Goal: Transaction & Acquisition: Purchase product/service

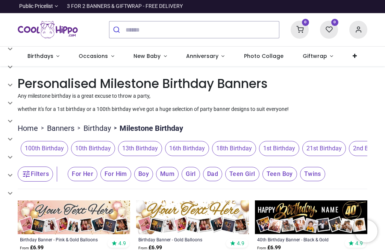
scroll to position [-16, 0]
click at [322, 134] on ul "Home > Banners > Birthday > Milestone Birthday" at bounding box center [193, 126] width 350 height 14
click at [327, 134] on ul "Home > Banners > Birthday > Milestone Birthday" at bounding box center [193, 126] width 350 height 14
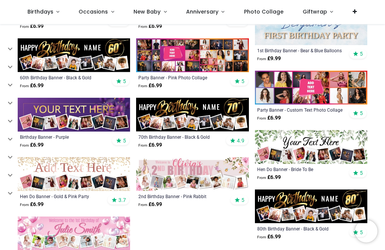
scroll to position [590, 0]
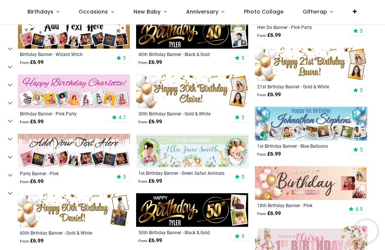
scroll to position [771, 0]
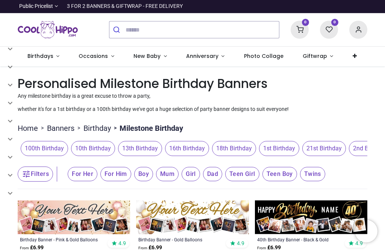
click at [323, 146] on span "21st Birthday" at bounding box center [325, 148] width 44 height 15
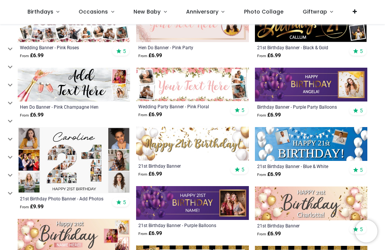
scroll to position [397, 0]
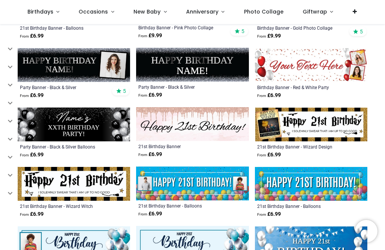
scroll to position [896, 0]
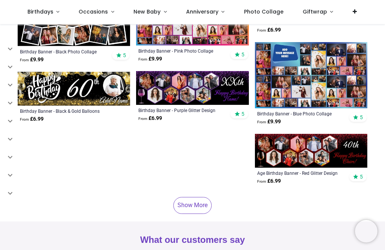
scroll to position [1698, 0]
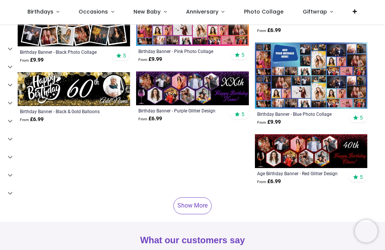
click at [191, 205] on link "Show More" at bounding box center [192, 206] width 38 height 17
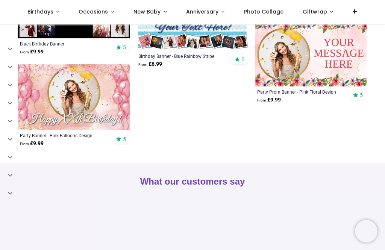
scroll to position [2643, 0]
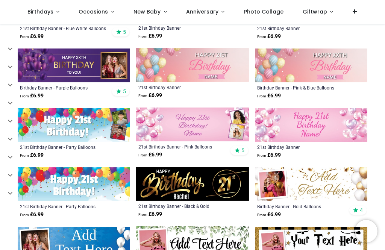
scroll to position [900, 0]
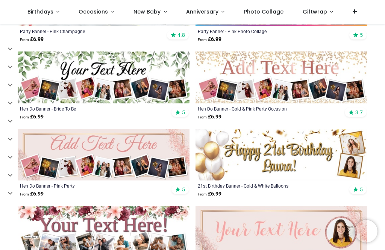
scroll to position [418, 0]
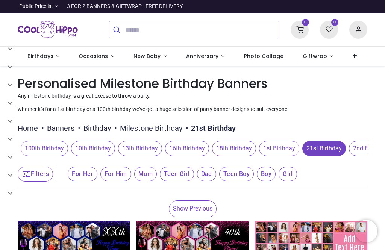
click at [326, 150] on span "21st Birthday" at bounding box center [325, 148] width 44 height 15
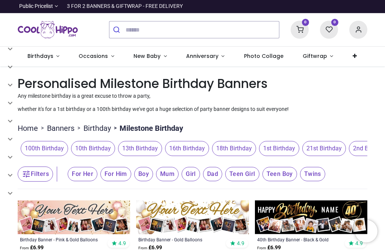
click at [303, 141] on span "21st Birthday" at bounding box center [325, 148] width 44 height 15
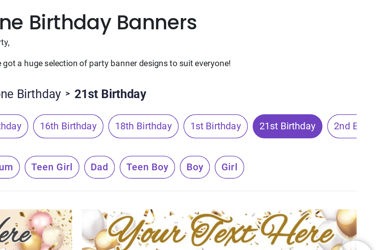
click at [303, 141] on span "21st Birthday" at bounding box center [325, 148] width 44 height 15
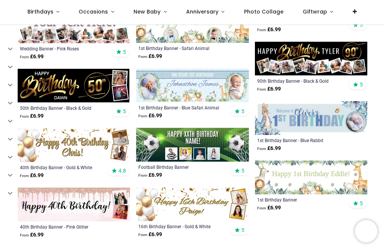
scroll to position [1108, 0]
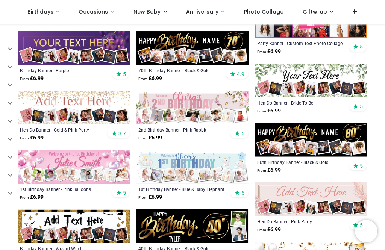
scroll to position [575, 0]
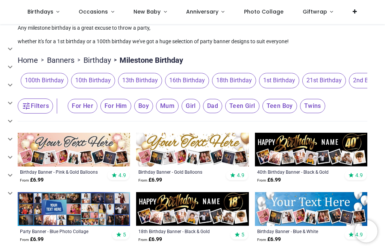
scroll to position [28, 0]
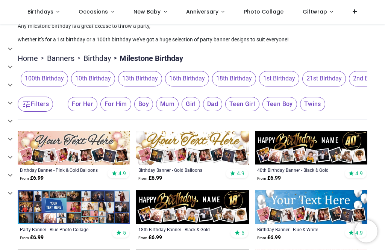
click at [324, 74] on span "21st Birthday" at bounding box center [325, 78] width 44 height 15
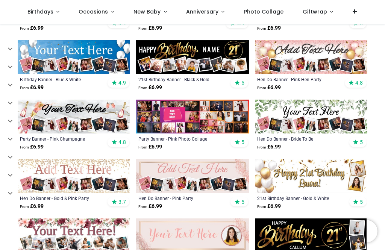
scroll to position [179, 0]
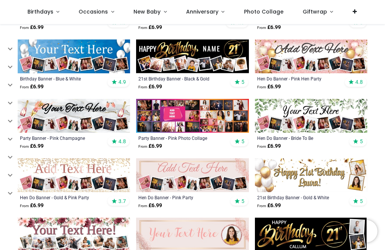
click at [45, 114] on img at bounding box center [74, 116] width 113 height 34
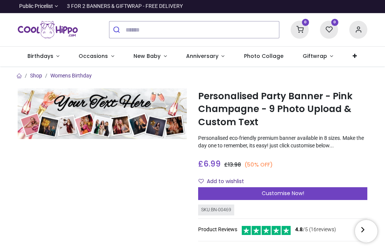
click at [253, 191] on div "Customise Now!" at bounding box center [282, 193] width 169 height 13
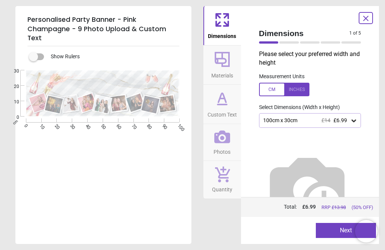
click at [355, 120] on icon at bounding box center [354, 121] width 5 height 3
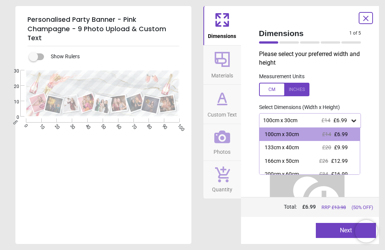
click at [378, 134] on div "Dimensions 1 of 5 1 of 6 Please select your preferred width and height Measurem…" at bounding box center [310, 125] width 138 height 238
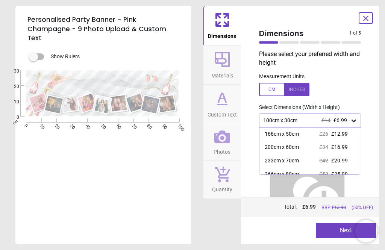
scroll to position [27, 0]
click at [339, 133] on span "£12.99" at bounding box center [340, 134] width 17 height 6
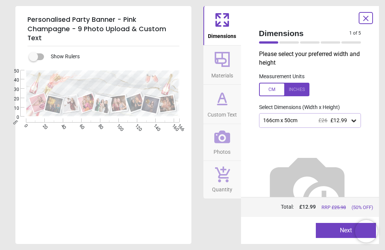
click at [357, 121] on icon at bounding box center [354, 121] width 8 height 8
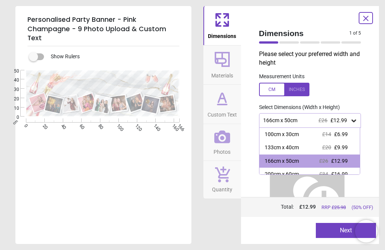
click at [271, 146] on div "133cm x 40cm" at bounding box center [282, 148] width 34 height 8
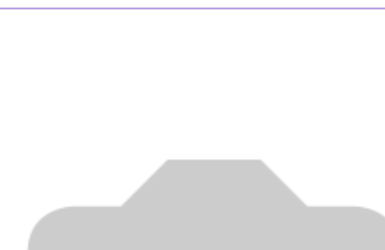
click at [259, 140] on img at bounding box center [307, 188] width 96 height 96
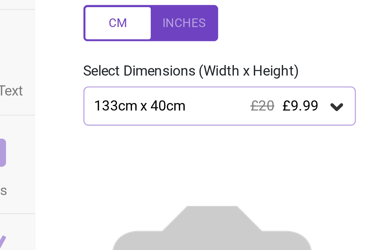
click at [350, 117] on icon at bounding box center [354, 121] width 8 height 8
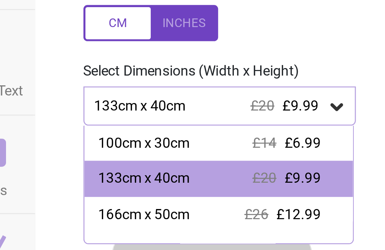
click at [265, 158] on div "166cm x 50cm" at bounding box center [282, 162] width 34 height 8
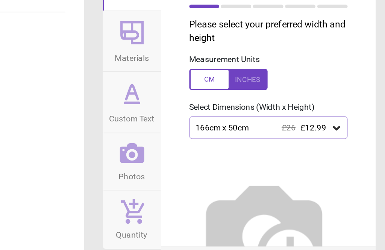
click at [352, 120] on icon at bounding box center [354, 121] width 5 height 3
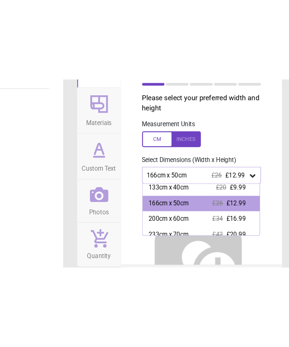
scroll to position [17, 0]
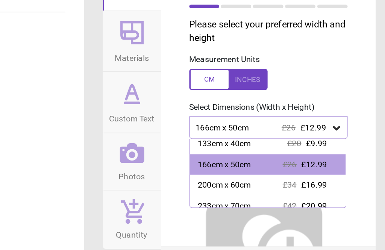
click at [265, 141] on div "166cm x 50cm" at bounding box center [282, 145] width 34 height 8
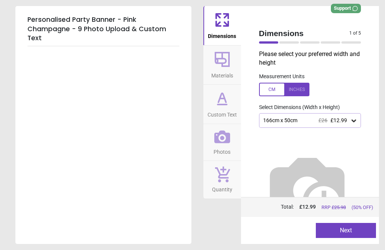
click at [220, 99] on icon at bounding box center [223, 97] width 8 height 9
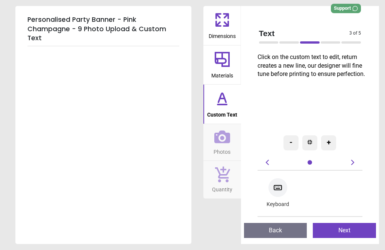
click at [280, 190] on icon at bounding box center [278, 188] width 8 height 5
click at [281, 185] on icon at bounding box center [278, 187] width 9 height 9
click at [272, 192] on div at bounding box center [278, 187] width 19 height 19
click at [271, 159] on icon at bounding box center [267, 162] width 9 height 9
click at [268, 163] on icon at bounding box center [267, 162] width 9 height 9
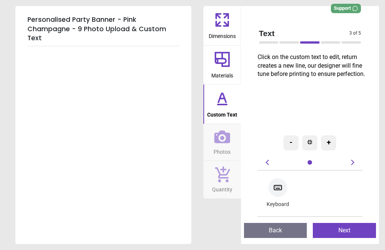
click at [293, 141] on div "-" at bounding box center [291, 142] width 15 height 15
click at [267, 163] on icon at bounding box center [267, 162] width 3 height 5
click at [278, 190] on icon at bounding box center [278, 187] width 9 height 9
click at [219, 181] on icon at bounding box center [222, 175] width 15 height 16
click at [221, 143] on icon at bounding box center [223, 137] width 16 height 16
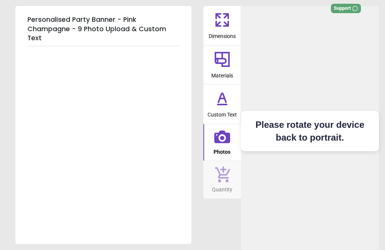
click at [224, 105] on icon at bounding box center [222, 105] width 9 height 0
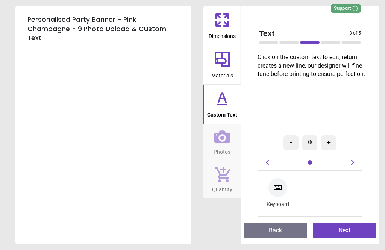
click at [279, 187] on icon at bounding box center [278, 188] width 8 height 5
click at [273, 189] on div at bounding box center [278, 187] width 19 height 19
click at [220, 145] on span "Photos" at bounding box center [222, 150] width 17 height 11
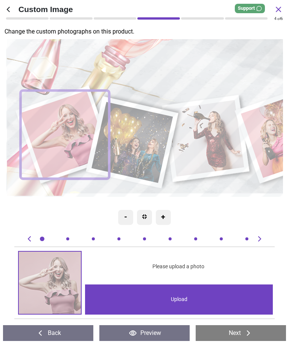
click at [40, 250] on icon at bounding box center [39, 332] width 3 height 5
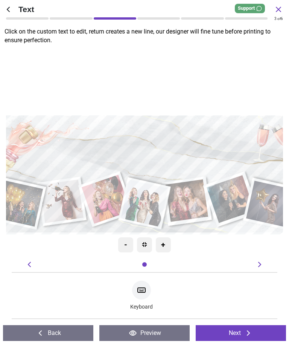
click at [141, 250] on icon at bounding box center [142, 290] width 8 height 5
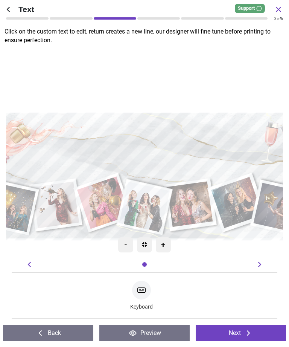
scroll to position [0, 0]
click at [169, 151] on textarea "**********" at bounding box center [145, 151] width 268 height 30
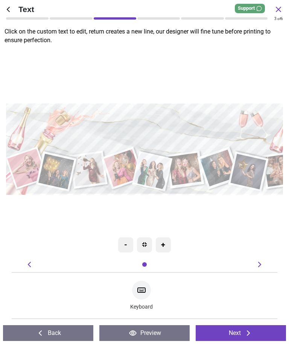
type textarea "**********"
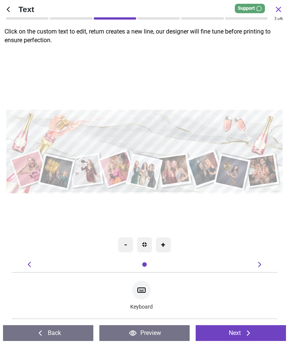
click at [146, 242] on img at bounding box center [144, 244] width 5 height 5
click at [257, 250] on icon at bounding box center [259, 264] width 9 height 9
click at [251, 250] on div "- + Keyboard" at bounding box center [144, 289] width 277 height 59
click at [224, 250] on button "Next" at bounding box center [241, 333] width 90 height 16
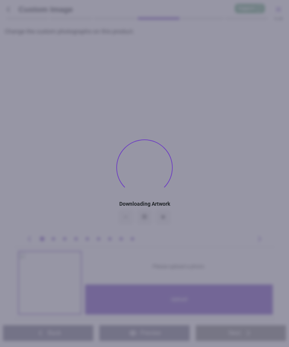
type textarea "**********"
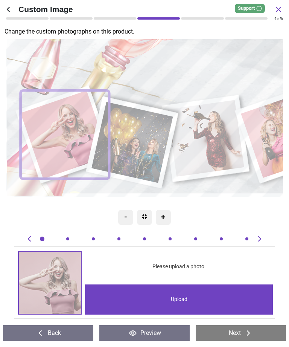
click at [176, 294] on div "Upload" at bounding box center [179, 299] width 188 height 30
click at [259, 238] on icon at bounding box center [259, 238] width 9 height 9
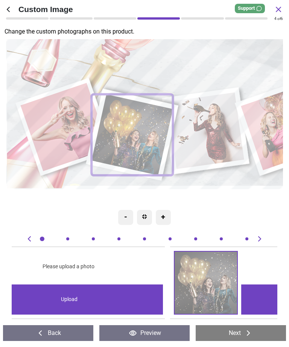
click at [260, 242] on icon at bounding box center [259, 238] width 9 height 9
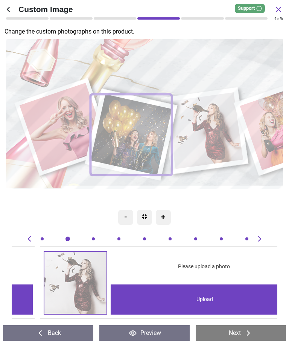
scroll to position [0, 532]
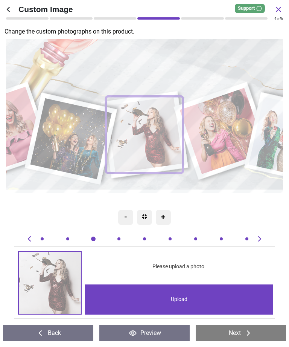
click at [257, 237] on icon at bounding box center [259, 238] width 9 height 9
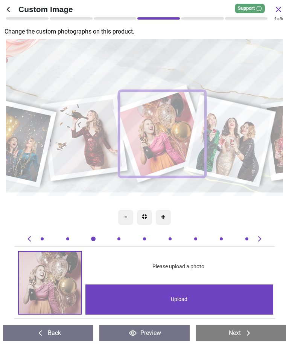
click at [259, 237] on icon at bounding box center [259, 238] width 3 height 5
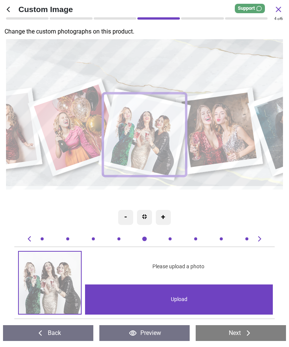
click at [260, 236] on icon at bounding box center [259, 238] width 9 height 9
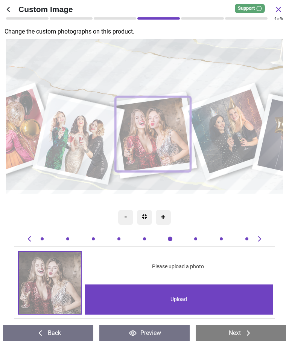
click at [263, 239] on icon at bounding box center [259, 238] width 9 height 9
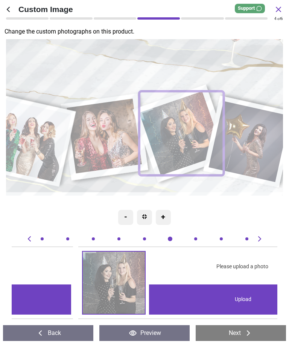
scroll to position [0, 1595]
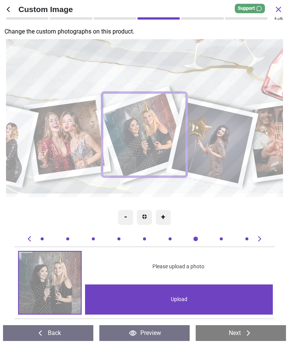
click at [258, 235] on icon at bounding box center [259, 238] width 9 height 9
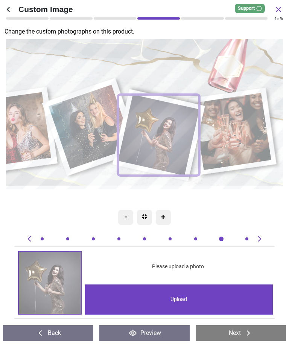
click at [259, 235] on icon at bounding box center [259, 238] width 9 height 9
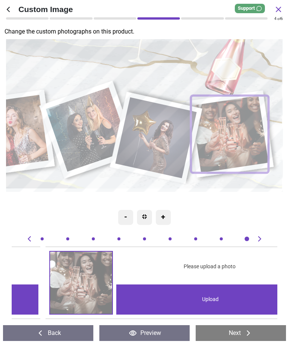
scroll to position [0, 2127]
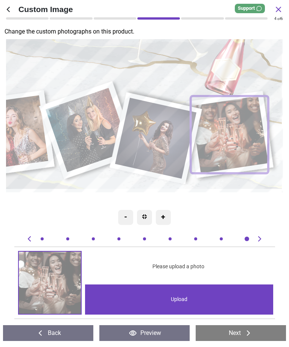
click at [172, 295] on div "Upload" at bounding box center [179, 299] width 188 height 30
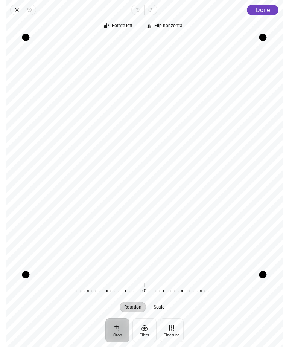
click at [258, 10] on span "Done" at bounding box center [263, 9] width 14 height 7
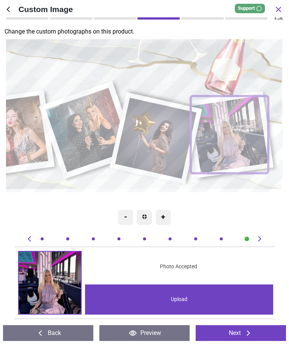
click at [32, 242] on icon at bounding box center [29, 238] width 9 height 9
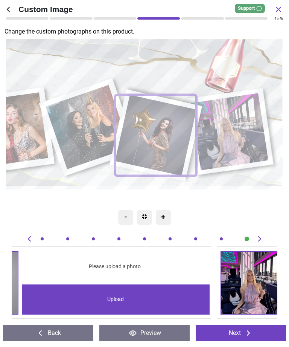
scroll to position [0, 1861]
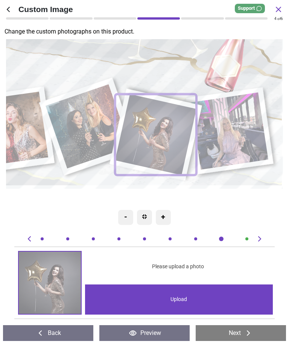
click at [30, 241] on icon at bounding box center [29, 238] width 9 height 9
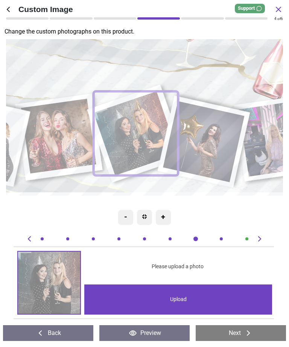
scroll to position [0, 1595]
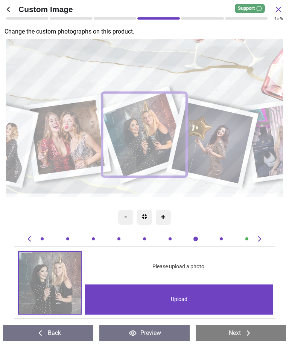
click at [31, 241] on icon at bounding box center [29, 238] width 9 height 9
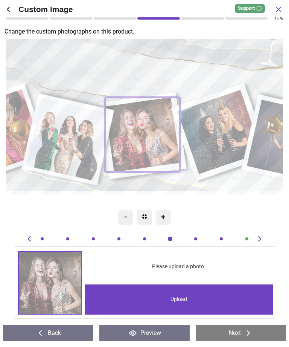
click at [32, 239] on icon at bounding box center [29, 238] width 9 height 9
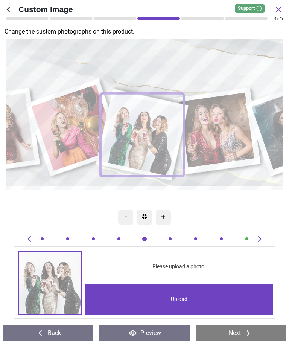
click at [31, 241] on icon at bounding box center [29, 238] width 9 height 9
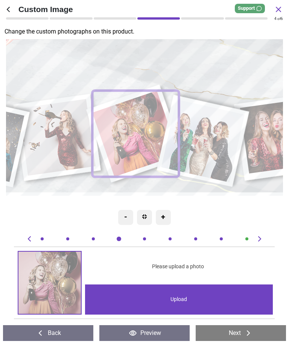
click at [31, 243] on icon at bounding box center [29, 238] width 9 height 9
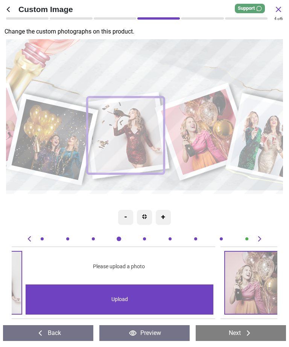
scroll to position [0, 532]
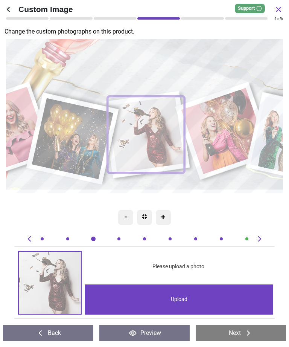
click at [30, 242] on icon at bounding box center [29, 238] width 9 height 9
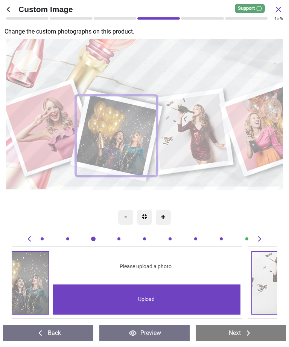
scroll to position [0, 266]
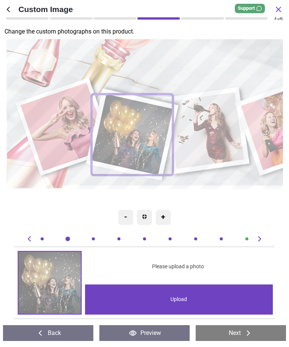
click at [35, 241] on div at bounding box center [32, 238] width 14 height 9
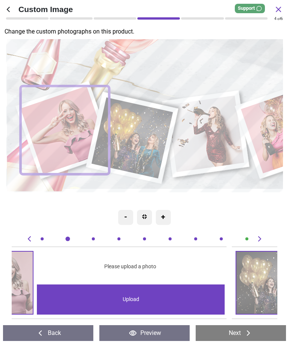
scroll to position [0, 0]
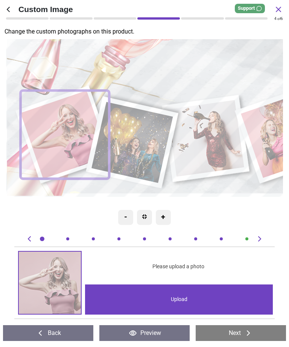
click at [164, 295] on div "Upload" at bounding box center [179, 299] width 188 height 30
click at [135, 147] on image at bounding box center [131, 142] width 81 height 81
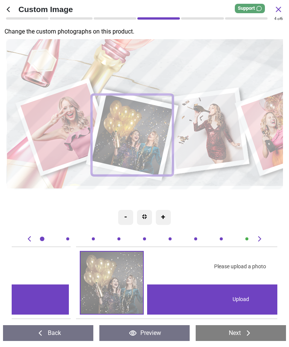
scroll to position [0, 266]
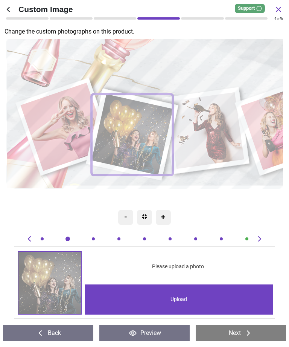
click at [208, 138] on image at bounding box center [205, 130] width 77 height 76
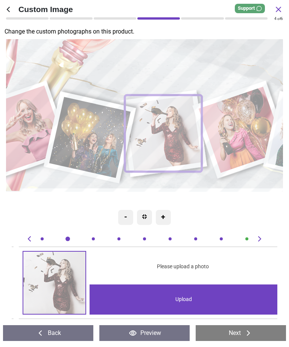
scroll to position [0, 532]
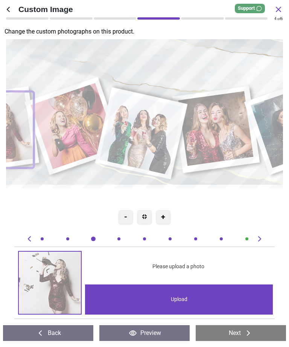
click at [141, 141] on image at bounding box center [142, 133] width 84 height 83
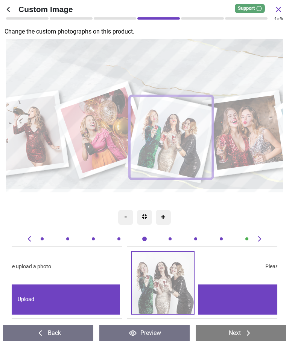
scroll to position [0, 1063]
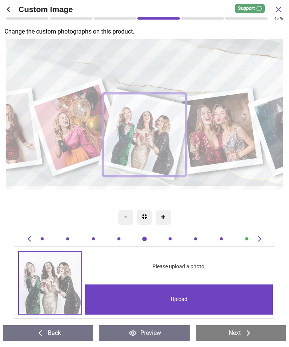
click at [171, 292] on div "Upload" at bounding box center [179, 299] width 188 height 30
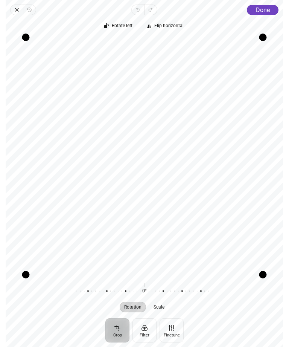
click at [114, 335] on button "Crop" at bounding box center [117, 330] width 24 height 24
click at [115, 329] on button "Crop" at bounding box center [117, 330] width 24 height 24
click at [115, 330] on button "Crop" at bounding box center [117, 330] width 24 height 24
click at [259, 10] on span "Done" at bounding box center [263, 9] width 14 height 7
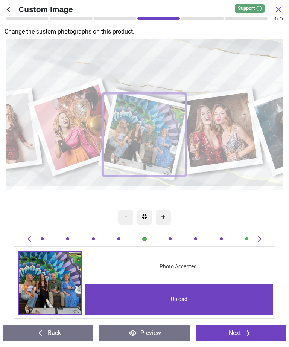
click at [43, 239] on div at bounding box center [42, 238] width 3 height 3
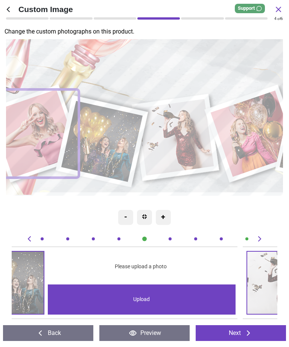
scroll to position [0, 0]
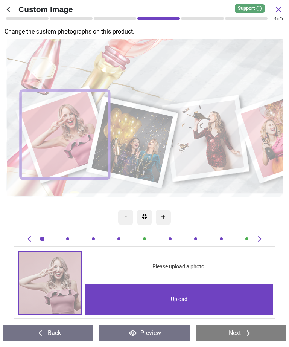
click at [201, 147] on image at bounding box center [205, 138] width 77 height 76
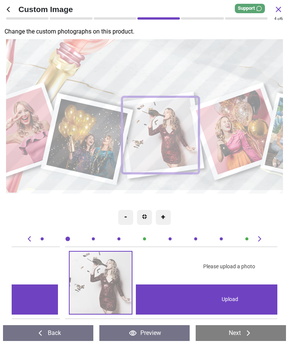
scroll to position [0, 532]
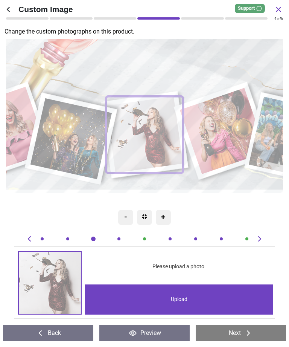
click at [158, 304] on div "Upload" at bounding box center [179, 299] width 188 height 30
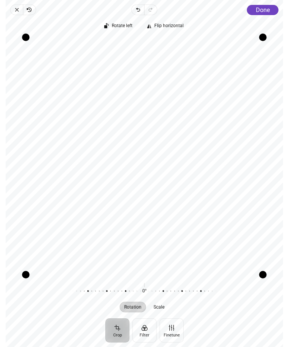
click at [156, 306] on span "Scale" at bounding box center [159, 306] width 11 height 5
click at [259, 7] on span "Done" at bounding box center [263, 9] width 14 height 7
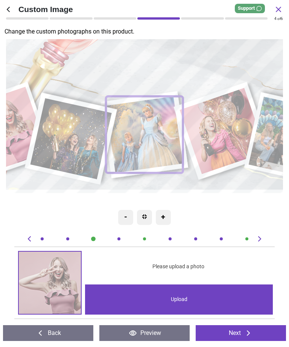
scroll to position [0, 532]
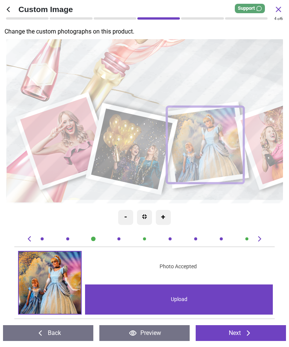
click at [53, 155] on image at bounding box center [64, 141] width 89 height 88
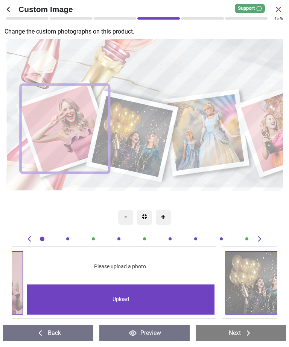
scroll to position [0, 0]
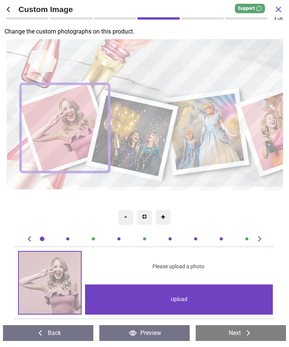
click at [168, 307] on div "Upload" at bounding box center [179, 299] width 188 height 30
click at [168, 304] on div "Upload" at bounding box center [179, 299] width 188 height 30
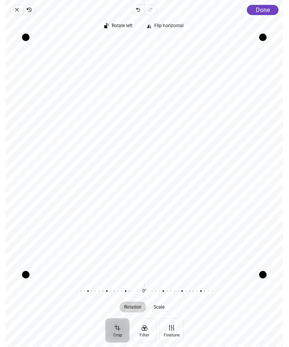
click at [157, 307] on span "Scale" at bounding box center [159, 306] width 11 height 5
click at [181, 289] on div at bounding box center [216, 290] width 145 height 21
click at [179, 289] on div at bounding box center [216, 290] width 145 height 21
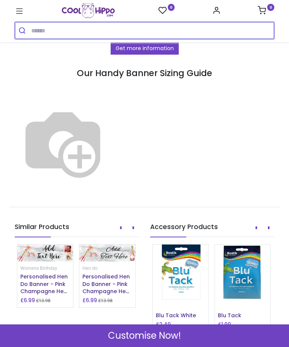
scroll to position [559, 0]
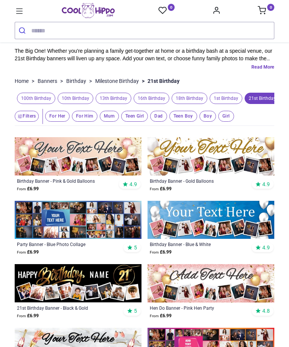
scroll to position [18, 0]
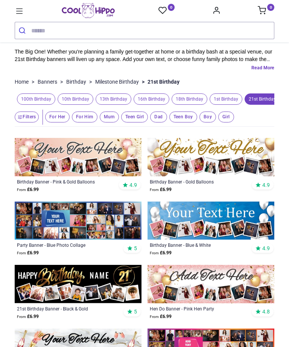
click at [48, 160] on img at bounding box center [78, 157] width 127 height 38
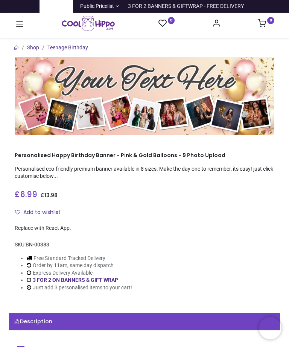
click at [40, 113] on img at bounding box center [145, 96] width 260 height 78
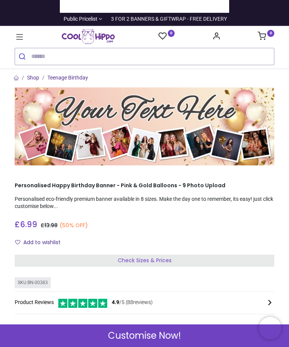
click at [140, 257] on span "Check Sizes & Prices" at bounding box center [145, 260] width 54 height 8
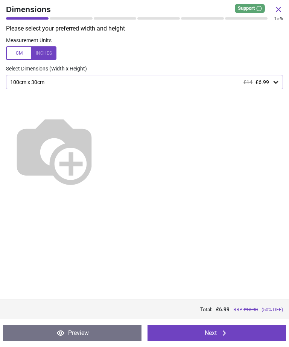
click at [94, 127] on img at bounding box center [54, 149] width 96 height 96
click at [269, 82] on div "100cm x 30cm £14 £6.99" at bounding box center [140, 82] width 263 height 6
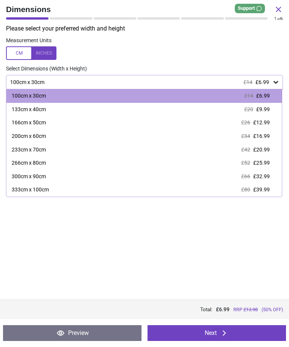
click at [35, 125] on div "166cm x 50cm" at bounding box center [29, 123] width 34 height 8
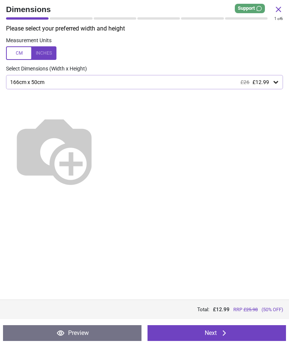
click at [184, 334] on button "Next" at bounding box center [217, 333] width 138 height 16
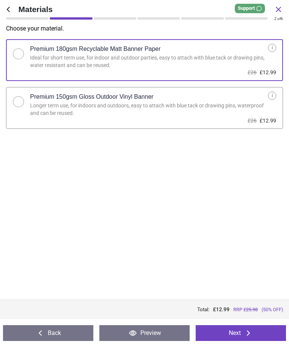
click at [234, 332] on button "Next" at bounding box center [241, 333] width 90 height 16
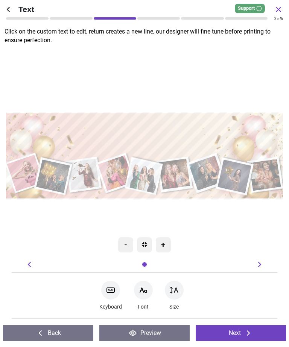
click at [140, 295] on div at bounding box center [143, 289] width 19 height 19
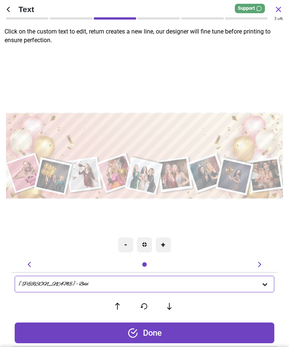
click at [62, 282] on div "[PERSON_NAME] - Bold" at bounding box center [140, 284] width 243 height 6
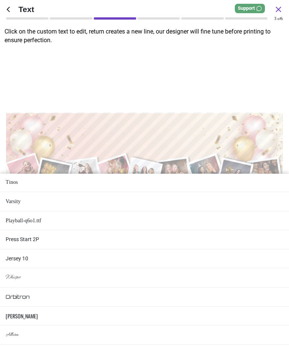
scroll to position [192, 0]
click at [14, 267] on li "Whisper" at bounding box center [144, 276] width 289 height 19
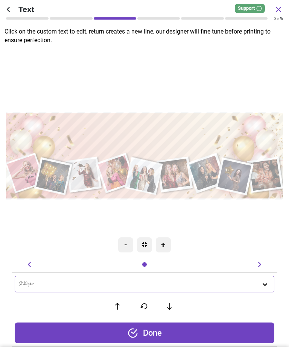
click at [27, 281] on div "Whisper" at bounding box center [140, 284] width 243 height 6
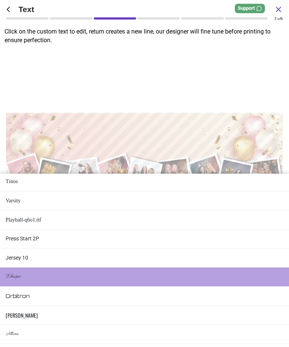
click at [18, 344] on li "Silkscreen" at bounding box center [144, 353] width 289 height 19
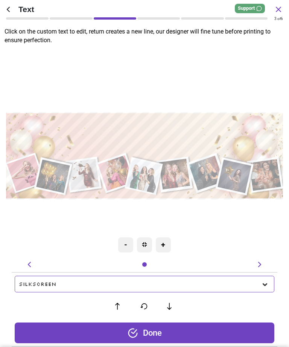
click at [25, 283] on div "Silkscreen" at bounding box center [140, 284] width 243 height 6
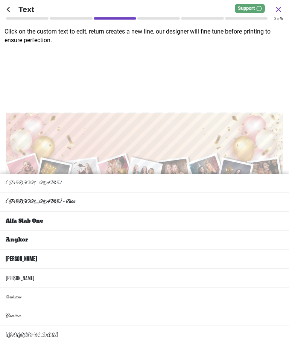
scroll to position [0, 0]
click at [26, 192] on li "[PERSON_NAME] - Bold" at bounding box center [144, 201] width 289 height 19
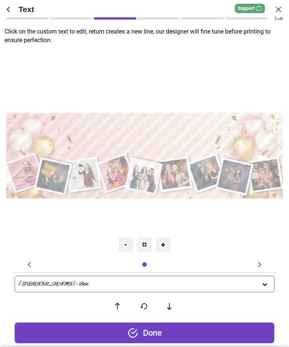
click at [144, 334] on div "Done" at bounding box center [145, 332] width 260 height 21
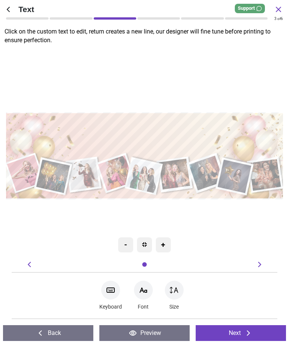
click at [113, 289] on icon at bounding box center [110, 289] width 9 height 9
type textarea "**********"
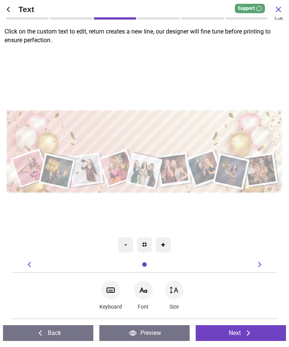
click at [173, 292] on icon at bounding box center [174, 289] width 9 height 9
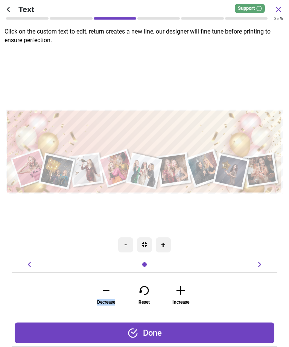
click at [105, 288] on icon at bounding box center [106, 289] width 15 height 11
click at [103, 291] on icon at bounding box center [106, 289] width 15 height 11
click at [105, 289] on icon at bounding box center [106, 289] width 15 height 11
click at [104, 287] on icon at bounding box center [106, 289] width 15 height 11
click at [106, 289] on icon at bounding box center [106, 289] width 15 height 11
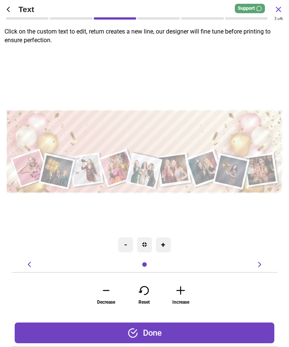
click at [105, 290] on icon at bounding box center [106, 290] width 6 height 0
click at [179, 292] on icon at bounding box center [180, 289] width 15 height 11
click at [179, 294] on icon at bounding box center [180, 289] width 15 height 11
click at [181, 286] on icon at bounding box center [180, 289] width 15 height 11
click at [163, 332] on div "Done" at bounding box center [145, 332] width 260 height 21
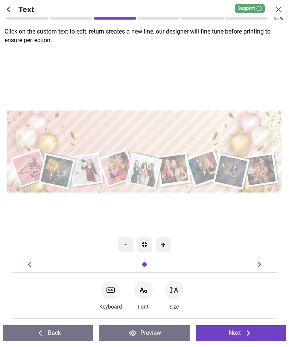
click at [229, 332] on button "Next" at bounding box center [241, 333] width 90 height 16
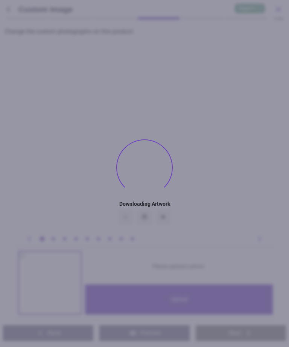
type textarea "**********"
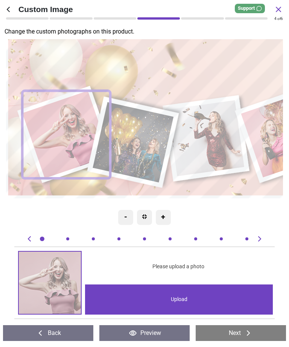
click at [173, 302] on div "Upload" at bounding box center [179, 299] width 188 height 30
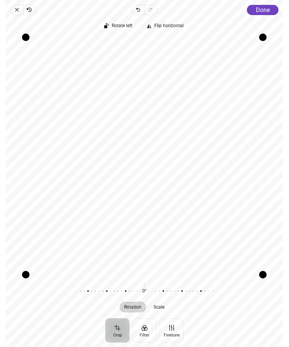
click at [262, 9] on span "Done" at bounding box center [263, 9] width 14 height 7
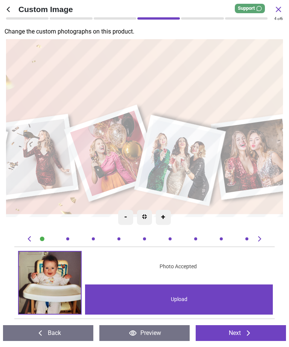
click at [178, 161] on image at bounding box center [180, 160] width 83 height 82
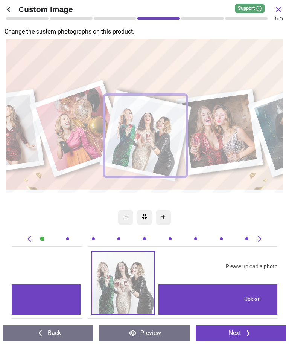
scroll to position [0, 1063]
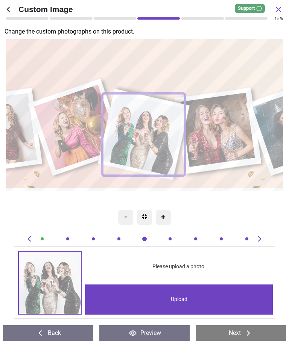
click at [157, 297] on div "Upload" at bounding box center [179, 299] width 188 height 30
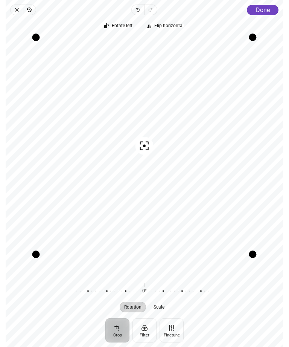
click at [264, 5] on button "Done" at bounding box center [263, 10] width 32 height 10
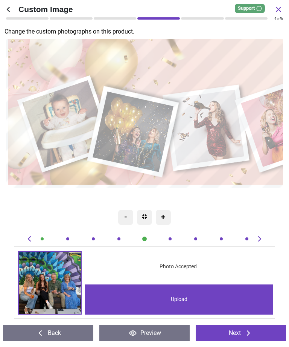
click at [133, 146] on image at bounding box center [133, 131] width 81 height 81
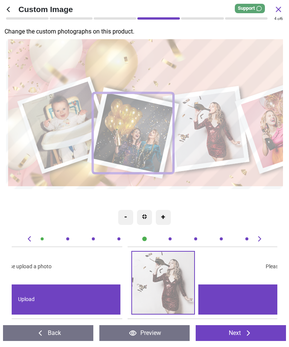
scroll to position [0, 266]
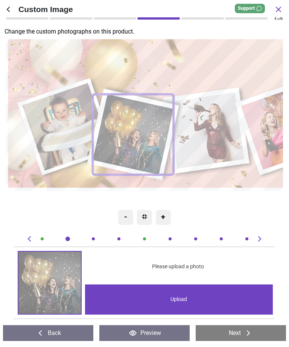
click at [161, 299] on div "Upload" at bounding box center [179, 299] width 188 height 30
click at [265, 135] on image at bounding box center [285, 127] width 86 height 86
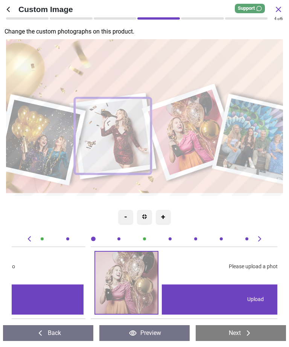
scroll to position [0, 798]
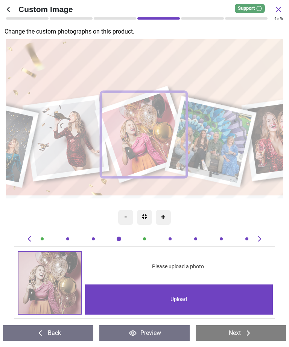
click at [131, 157] on image at bounding box center [144, 134] width 86 height 86
click at [92, 239] on div at bounding box center [93, 238] width 3 height 3
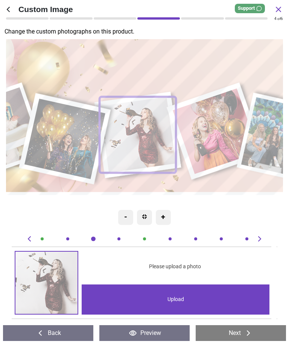
scroll to position [0, 532]
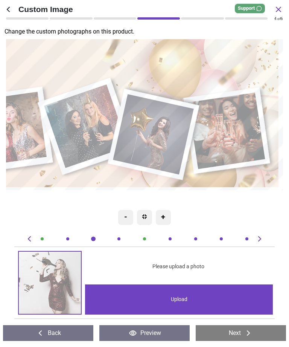
click at [228, 139] on image at bounding box center [228, 130] width 77 height 77
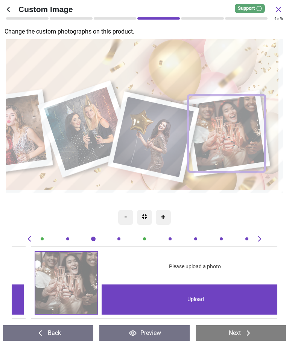
scroll to position [0, 2127]
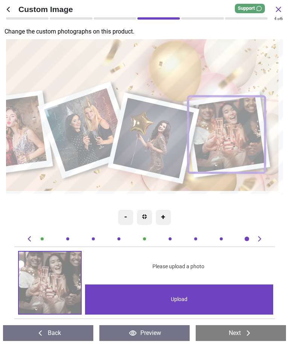
click at [163, 299] on div "Upload" at bounding box center [179, 299] width 188 height 30
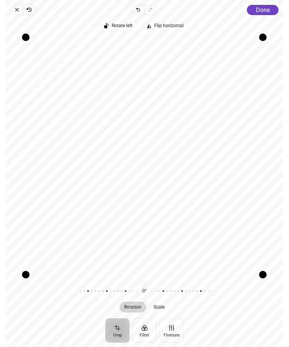
click at [256, 17] on div "Rotate left Flip horizontal Recenter Rotation Scale 0° Reset" at bounding box center [144, 166] width 277 height 303
click at [269, 8] on span "Done" at bounding box center [263, 9] width 14 height 7
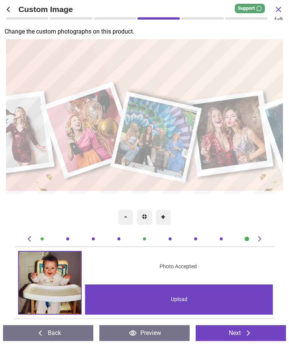
scroll to position [0, 2127]
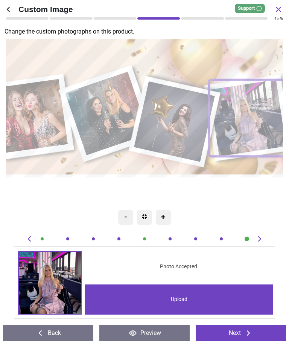
click at [170, 134] on image at bounding box center [175, 121] width 81 height 81
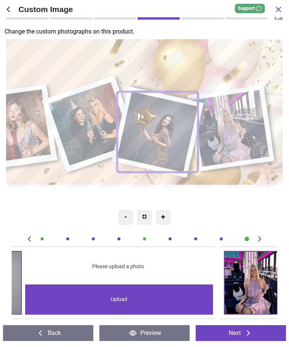
scroll to position [0, 1861]
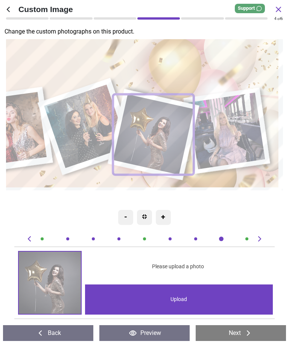
click at [76, 130] on image at bounding box center [87, 126] width 84 height 84
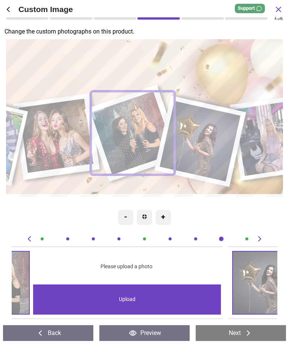
scroll to position [0, 1595]
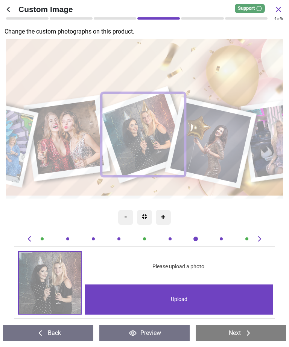
click at [170, 298] on div "Upload" at bounding box center [179, 299] width 188 height 30
click at [181, 302] on div "Upload" at bounding box center [179, 299] width 188 height 30
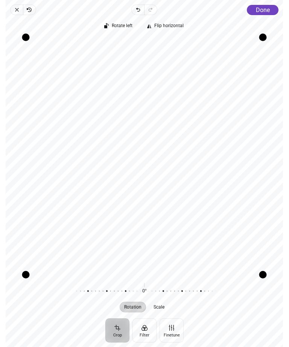
click at [262, 7] on span "Done" at bounding box center [263, 9] width 14 height 7
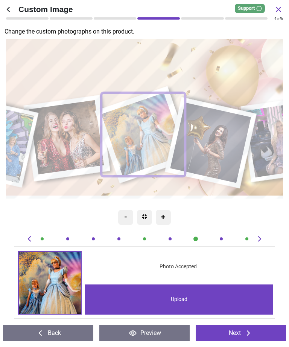
click at [198, 152] on image at bounding box center [212, 142] width 81 height 81
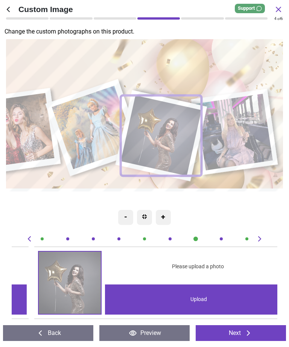
scroll to position [0, 1861]
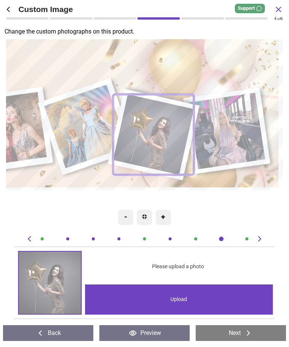
click at [151, 297] on div "Upload" at bounding box center [179, 299] width 188 height 30
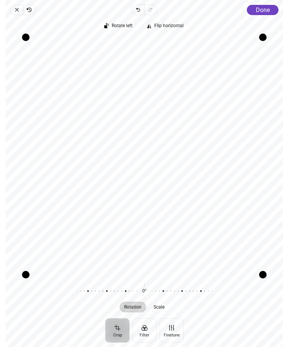
click at [143, 8] on span "Undo" at bounding box center [138, 10] width 13 height 11
click at [17, 9] on icon "button" at bounding box center [16, 9] width 3 height 3
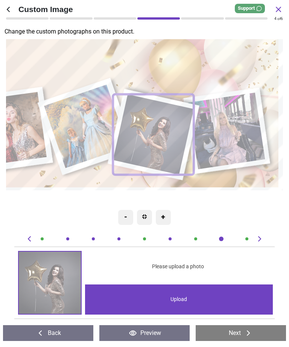
click at [142, 148] on image at bounding box center [154, 134] width 81 height 81
click at [163, 303] on div "Upload" at bounding box center [179, 299] width 188 height 30
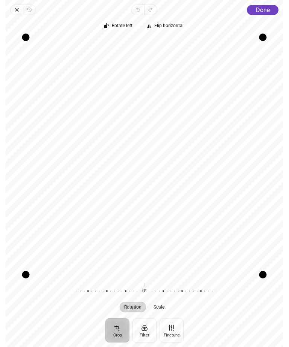
click at [260, 10] on span "Done" at bounding box center [263, 9] width 14 height 7
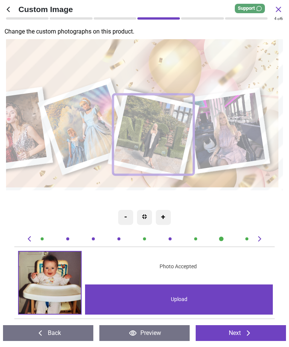
scroll to position [0, 1861]
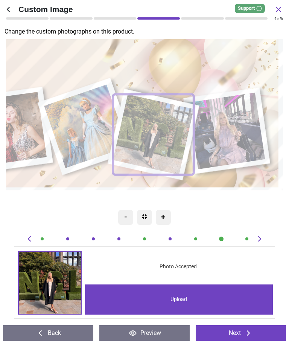
click at [31, 237] on icon at bounding box center [29, 238] width 9 height 9
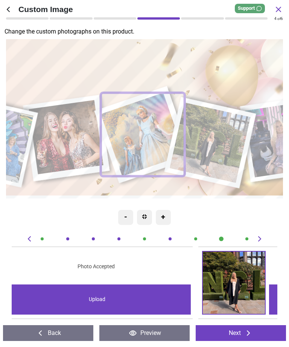
scroll to position [0, 1595]
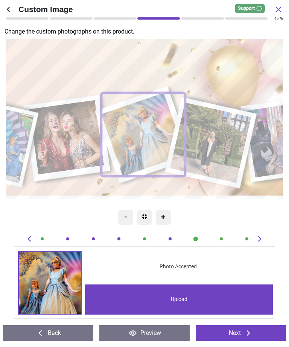
click at [58, 150] on image at bounding box center [67, 137] width 75 height 75
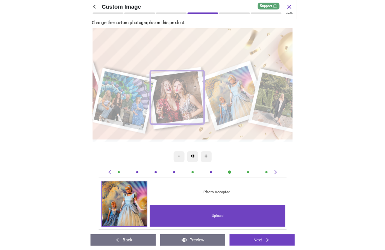
scroll to position [0, 1330]
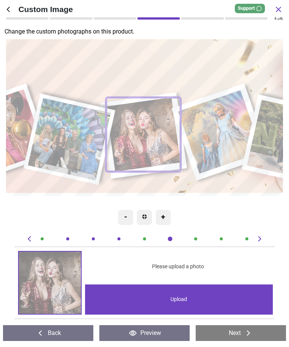
click at [164, 297] on div "Upload" at bounding box center [179, 299] width 188 height 30
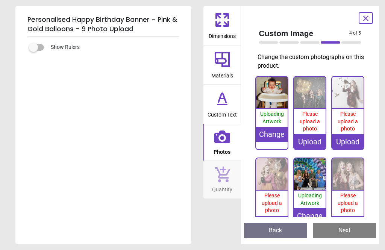
scroll to position [0, 0]
click at [289, 135] on div "Upload" at bounding box center [310, 141] width 32 height 15
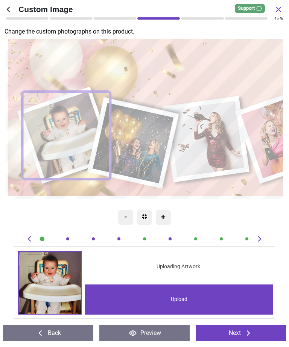
click at [144, 148] on image at bounding box center [133, 143] width 81 height 81
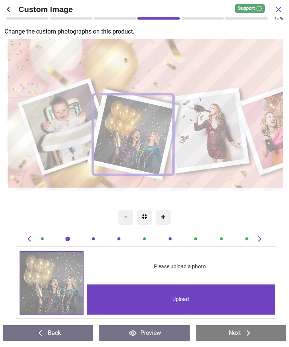
scroll to position [0, 266]
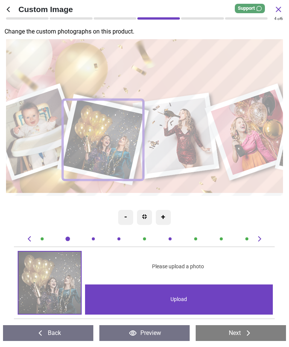
click at [161, 250] on div "Upload" at bounding box center [179, 299] width 188 height 30
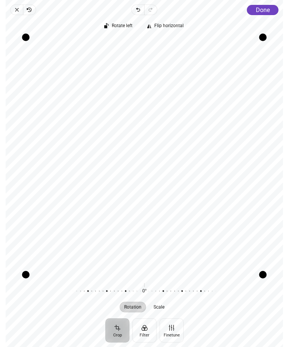
click at [260, 11] on span "Done" at bounding box center [263, 9] width 14 height 7
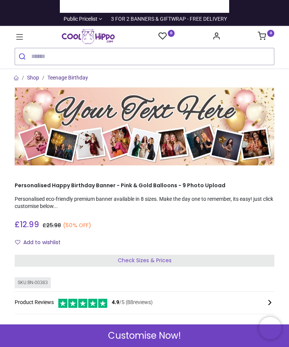
click at [163, 35] on icon at bounding box center [162, 36] width 8 height 8
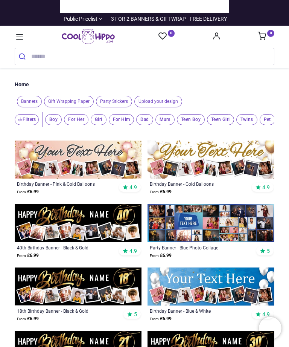
click at [62, 120] on span "Girl" at bounding box center [53, 119] width 17 height 11
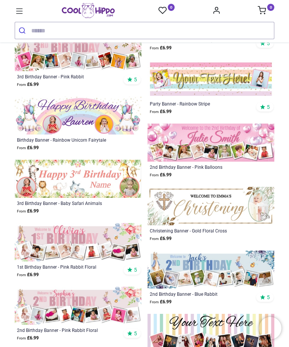
scroll to position [1042, 0]
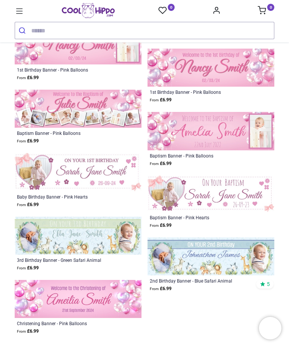
scroll to position [4053, 0]
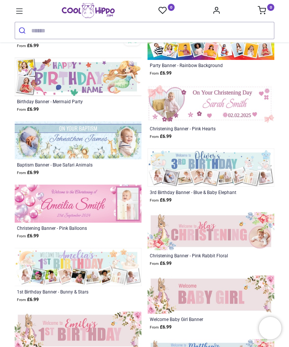
scroll to position [2310, 0]
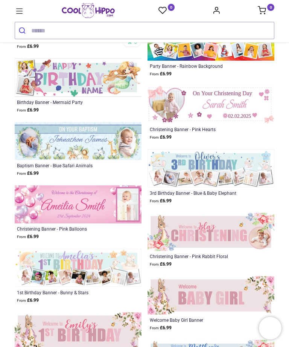
click at [265, 11] on icon at bounding box center [262, 10] width 8 height 8
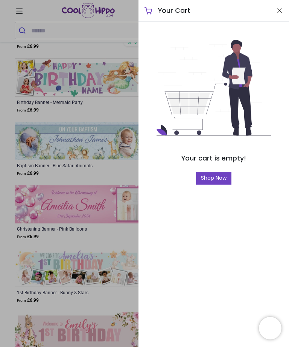
click at [79, 43] on div at bounding box center [144, 173] width 289 height 347
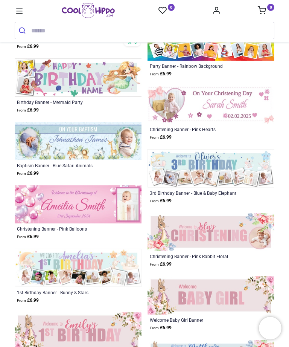
click at [214, 10] on icon "Account Info" at bounding box center [216, 10] width 8 height 8
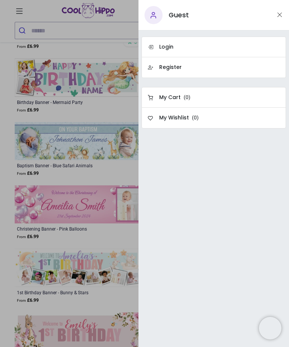
click at [168, 44] on h6 "Login" at bounding box center [166, 47] width 14 height 8
click at [164, 65] on h6 "Register" at bounding box center [170, 68] width 23 height 8
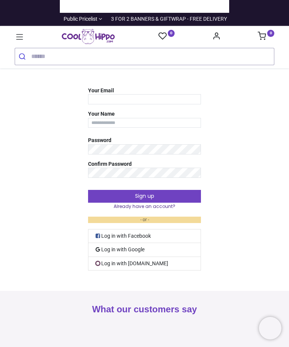
click at [101, 97] on input "Your Email" at bounding box center [144, 99] width 113 height 10
type input "**********"
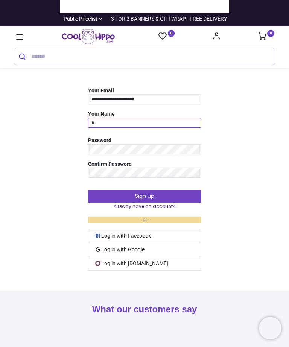
type input "**********"
click at [133, 193] on button "Sign up" at bounding box center [144, 196] width 113 height 13
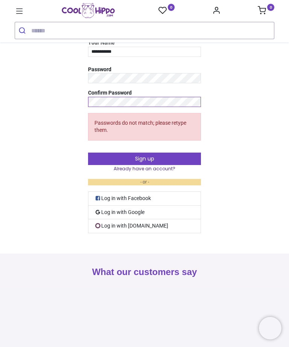
scroll to position [45, 0]
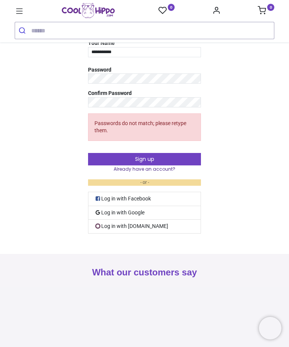
click at [146, 157] on button "Sign up" at bounding box center [144, 159] width 113 height 13
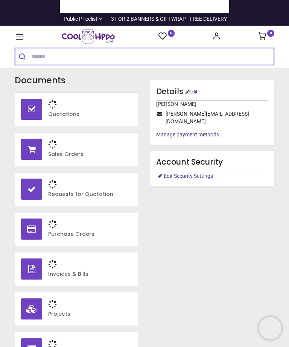
type input "**********"
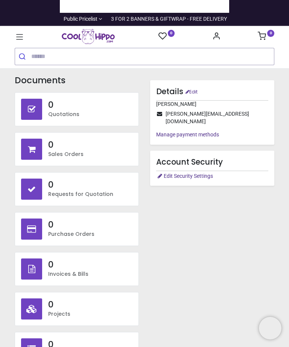
click at [20, 39] on icon at bounding box center [19, 36] width 7 height 5
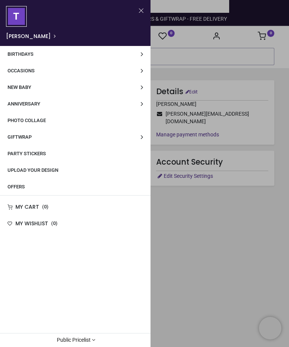
click at [19, 54] on span "Birthdays" at bounding box center [21, 54] width 26 height 6
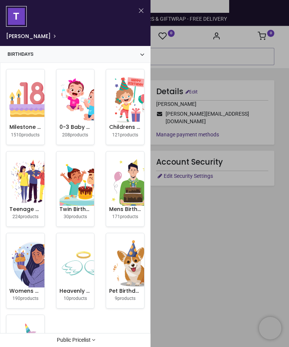
click at [29, 112] on img at bounding box center [33, 99] width 48 height 48
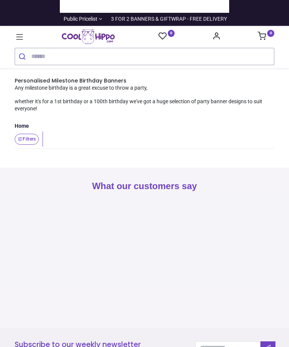
scroll to position [-14, 0]
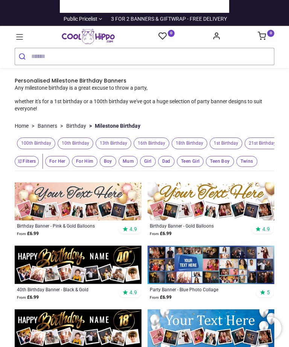
type input "**********"
click at [262, 141] on span "21st Birthday" at bounding box center [262, 143] width 35 height 12
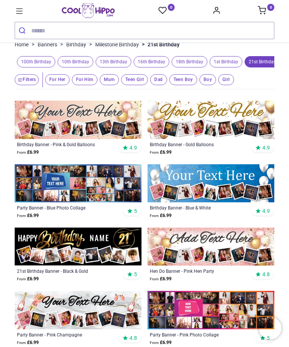
scroll to position [58, 0]
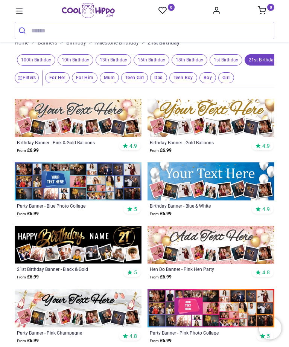
click at [196, 240] on img at bounding box center [211, 244] width 127 height 38
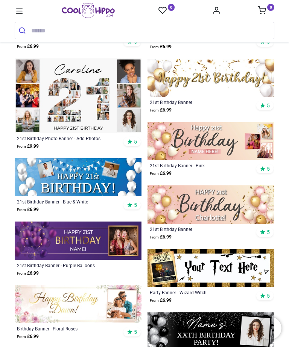
scroll to position [749, 0]
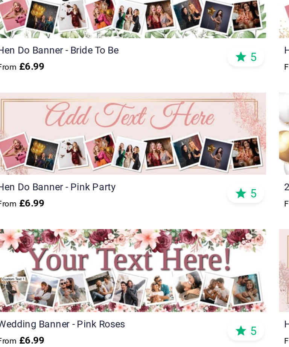
scroll to position [367, 0]
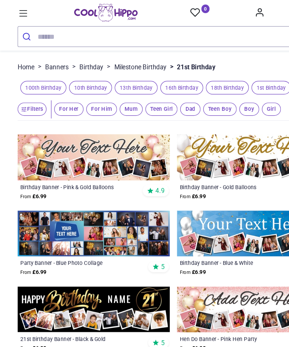
scroll to position [41, 0]
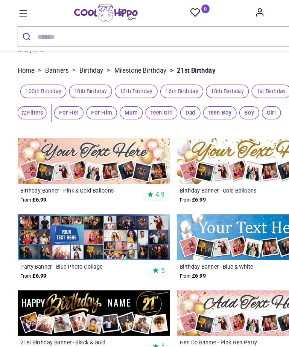
click at [28, 125] on img at bounding box center [78, 134] width 127 height 38
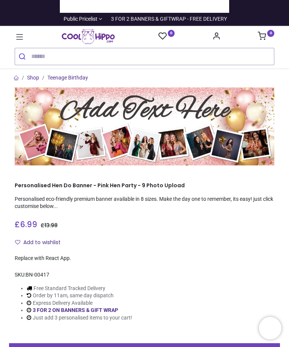
type input "**********"
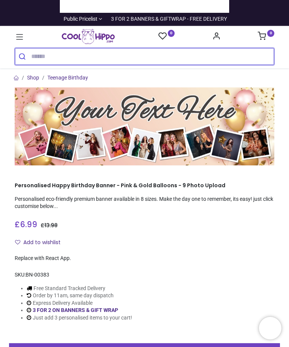
type input "**********"
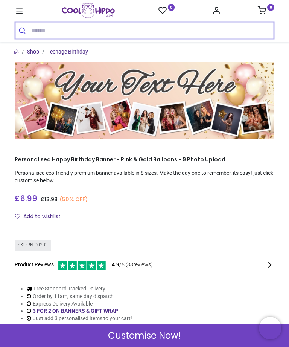
scroll to position [53, 0]
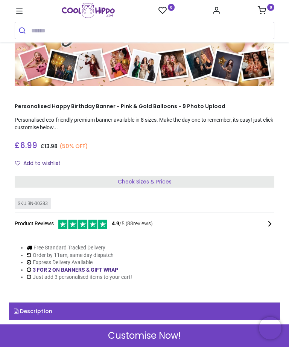
click at [122, 178] on span "Check Sizes & Prices" at bounding box center [145, 182] width 54 height 8
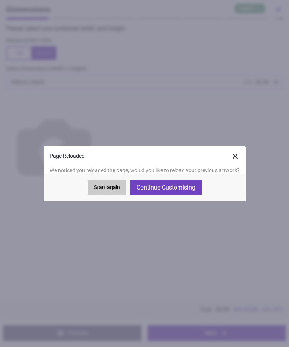
click at [153, 186] on button "Continue Customising" at bounding box center [166, 187] width 72 height 15
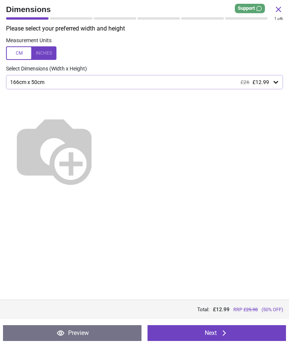
click at [91, 131] on img at bounding box center [54, 149] width 96 height 96
click at [192, 334] on button "Next" at bounding box center [217, 333] width 138 height 16
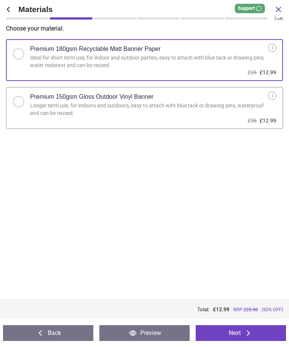
click at [220, 333] on button "Next" at bounding box center [241, 333] width 90 height 16
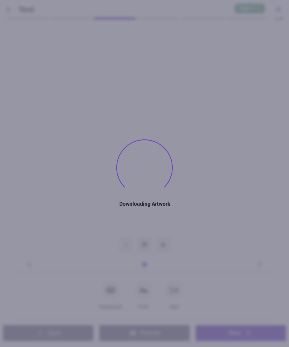
type textarea "**********"
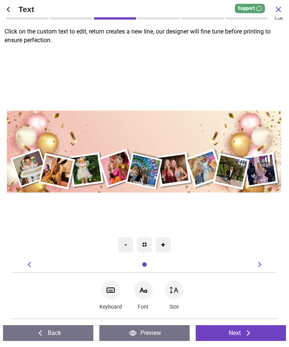
type textarea "**********"
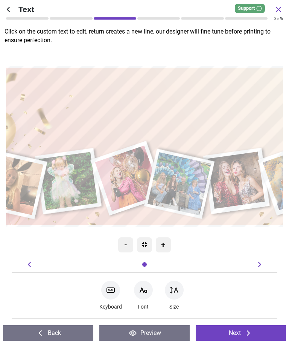
click at [223, 329] on button "Next" at bounding box center [241, 333] width 90 height 16
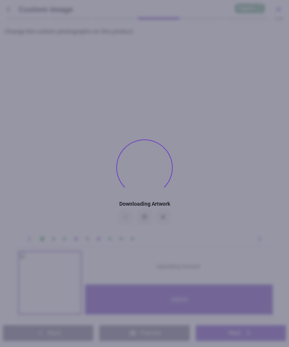
type textarea "**********"
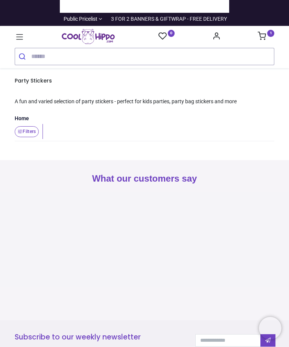
type input "**********"
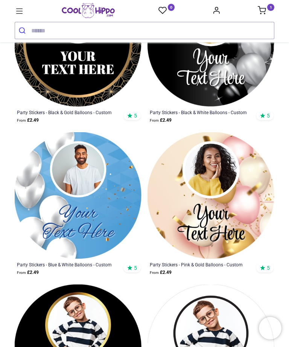
scroll to position [322, 0]
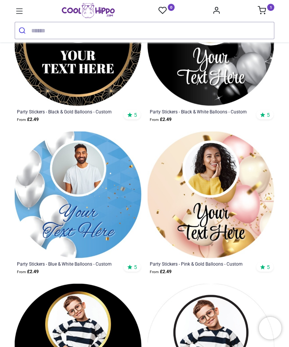
click at [196, 218] on img at bounding box center [211, 194] width 127 height 127
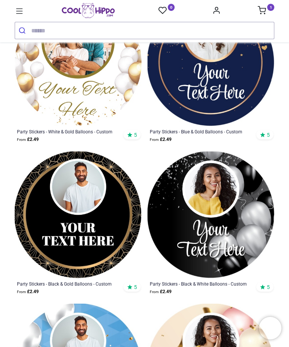
scroll to position [35, 0]
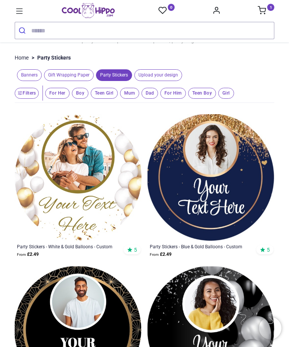
click at [18, 10] on icon at bounding box center [20, 11] width 10 height 10
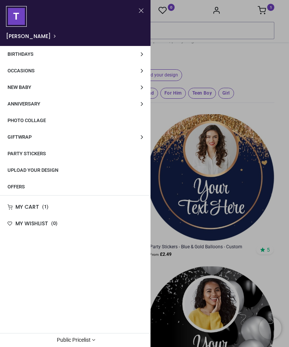
click at [21, 186] on span "Offers" at bounding box center [16, 187] width 17 height 6
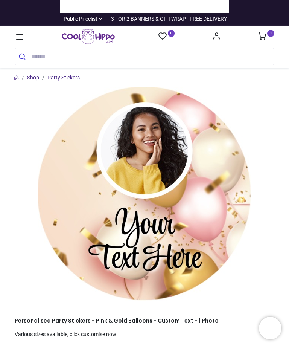
scroll to position [179, 0]
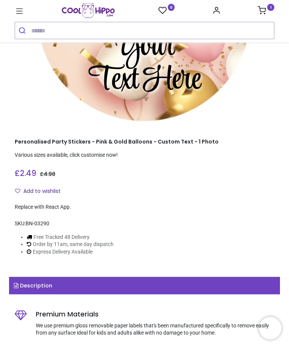
type input "**********"
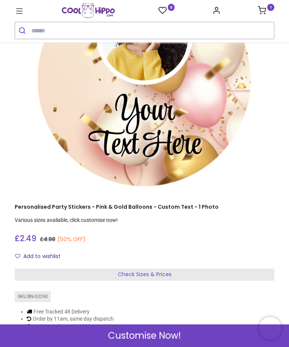
scroll to position [90, 0]
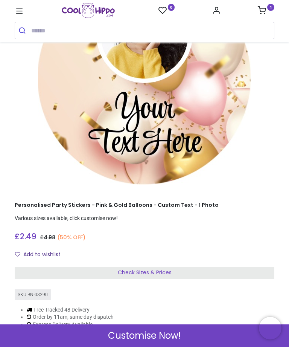
click at [136, 271] on span "Check Sizes & Prices" at bounding box center [145, 272] width 54 height 8
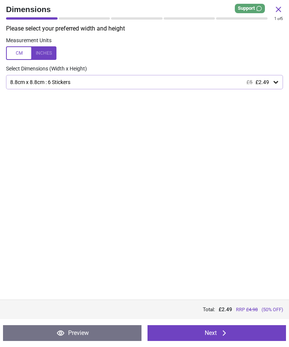
click at [18, 231] on div "Please select your preferred width and height Measurement Units Select Dimensio…" at bounding box center [144, 161] width 289 height 275
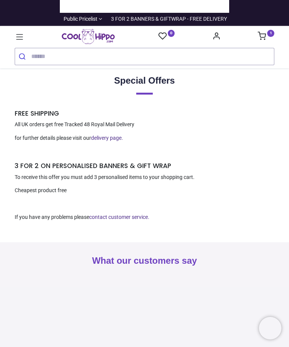
type input "**********"
click at [265, 35] on icon at bounding box center [262, 36] width 8 height 8
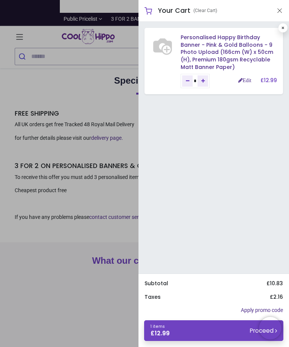
click at [173, 332] on link "1 items £ 12.99 Proceed" at bounding box center [213, 330] width 139 height 21
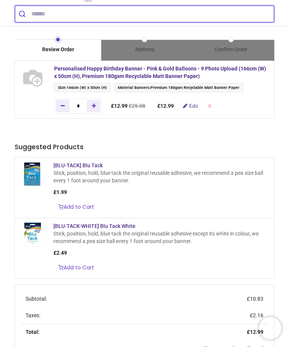
type input "**********"
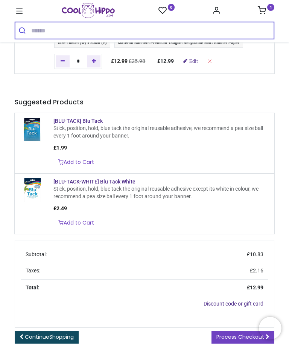
scroll to position [62, 0]
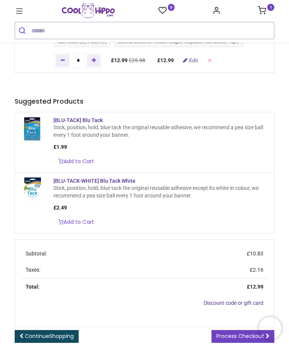
click at [237, 332] on span "Process Checkout" at bounding box center [240, 336] width 48 height 8
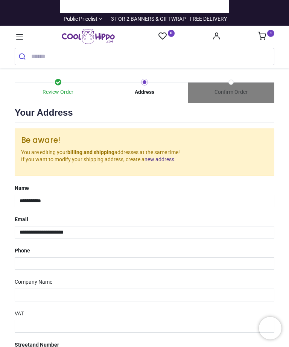
select select "***"
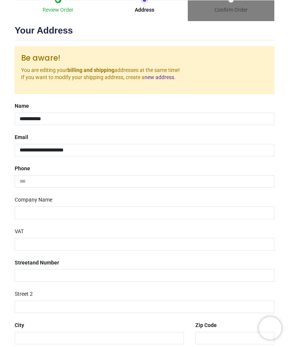
scroll to position [82, 0]
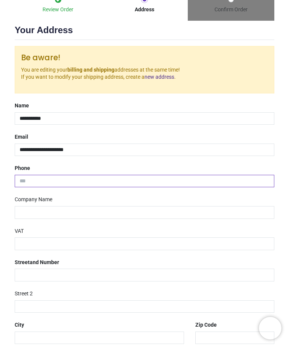
click at [48, 175] on input "tel" at bounding box center [145, 181] width 260 height 13
type input "**********"
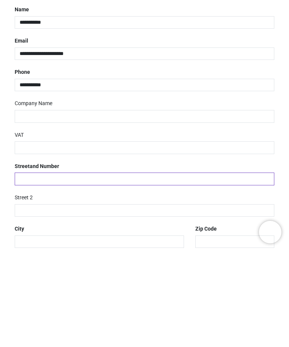
click at [42, 268] on input "text" at bounding box center [145, 274] width 260 height 13
type input "**********"
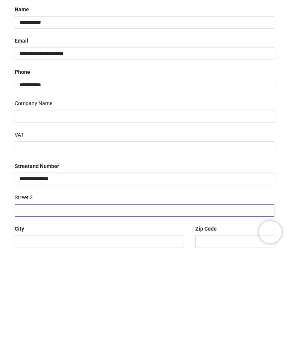
type input "*******"
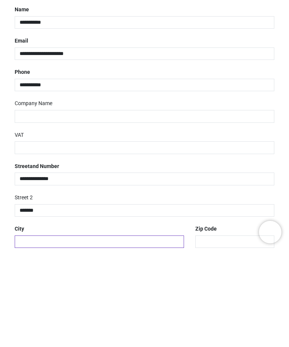
type input "**********"
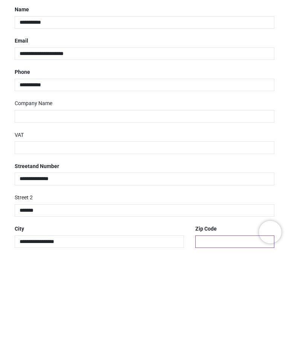
type input "*******"
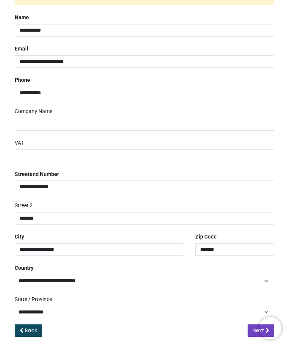
scroll to position [170, 0]
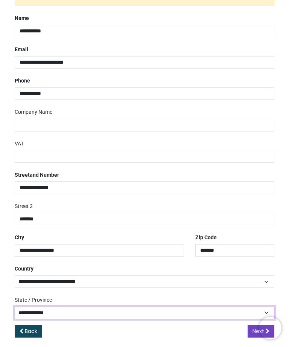
click at [86, 309] on select "**********" at bounding box center [145, 312] width 260 height 12
select select "***"
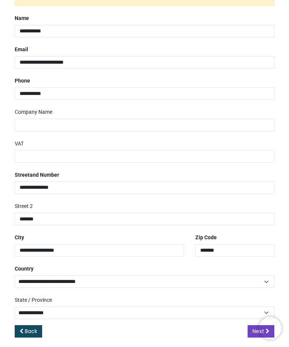
click at [250, 325] on link "Next" at bounding box center [261, 331] width 27 height 13
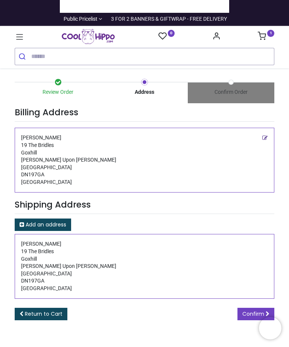
click at [249, 311] on span "Confirm" at bounding box center [253, 314] width 22 height 8
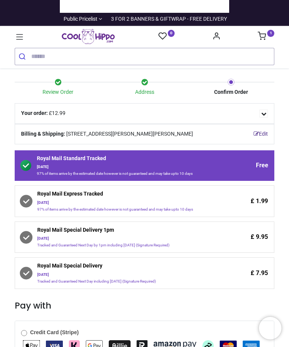
click at [29, 206] on icon at bounding box center [26, 200] width 11 height 11
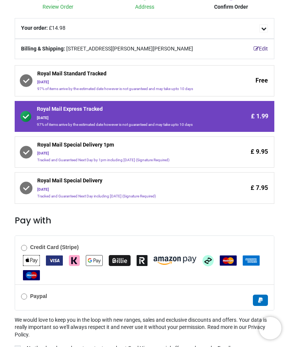
scroll to position [87, 0]
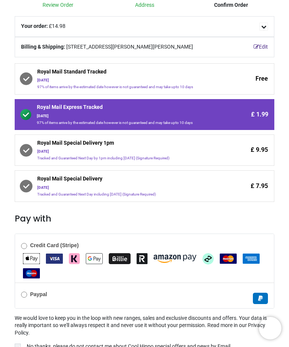
click at [32, 248] on b "Credit Card (Stripe)" at bounding box center [54, 245] width 49 height 6
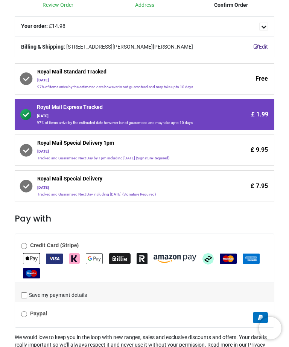
click at [225, 262] on img "MasterCard" at bounding box center [228, 258] width 17 height 10
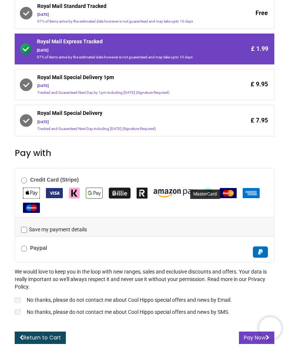
scroll to position [156, 0]
click at [233, 193] on img "MasterCard" at bounding box center [228, 193] width 17 height 10
click at [15, 316] on label "No thanks, please do not contact me about Cool Hippo special offers and news by…" at bounding box center [145, 312] width 260 height 9
click at [245, 341] on button "Pay Now" at bounding box center [256, 337] width 35 height 13
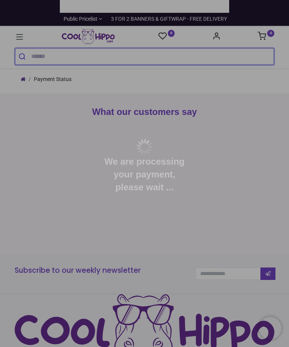
type input "**********"
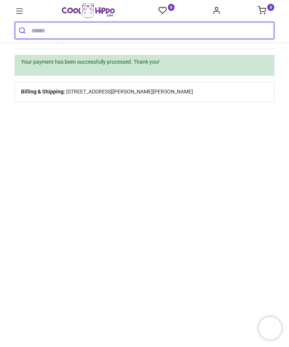
scroll to position [53, 0]
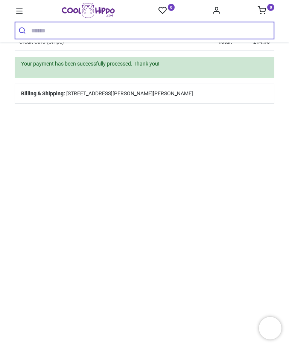
type input "**********"
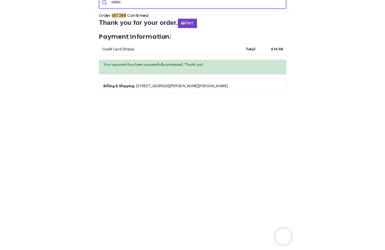
scroll to position [0, 0]
